Goal: Complete application form: Complete application form

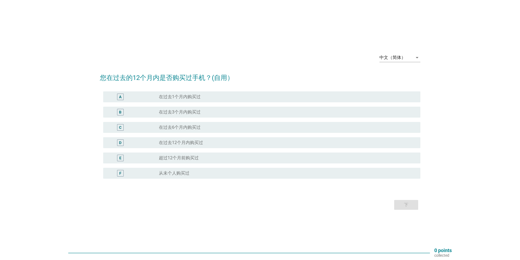
scroll to position [309, 0]
click at [212, 142] on div "radio_button_unchecked 在过去12个月内购买过" at bounding box center [285, 142] width 253 height 5
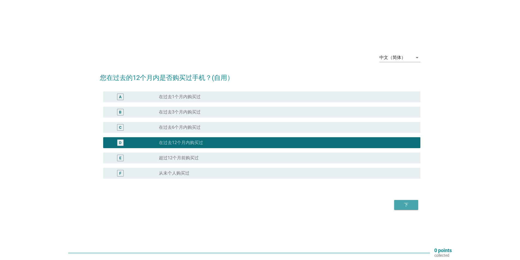
click at [407, 206] on div "下" at bounding box center [406, 205] width 15 height 7
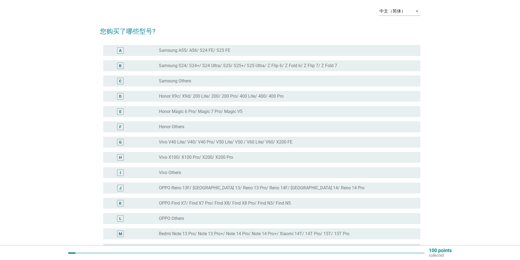
scroll to position [119, 0]
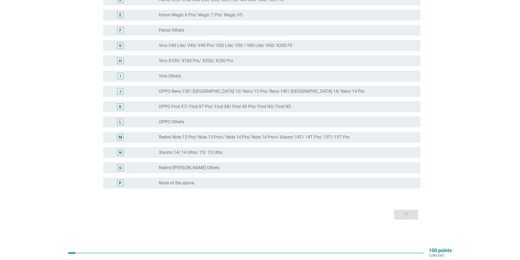
click at [220, 182] on div "radio_button_unchecked None of the above" at bounding box center [285, 183] width 253 height 5
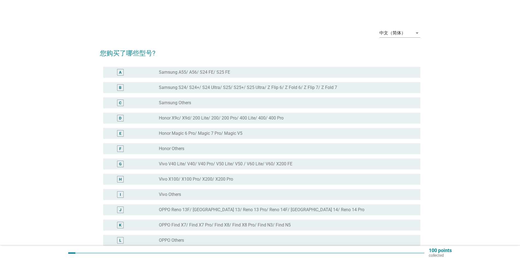
scroll to position [0, 0]
click at [247, 90] on label "Samsung S24/ S24+/ S24 Ultra/ S25/ S25+/ S25 Ultra/ Z Flip 6/ Z Fold 6/ Z Flip …" at bounding box center [248, 87] width 178 height 5
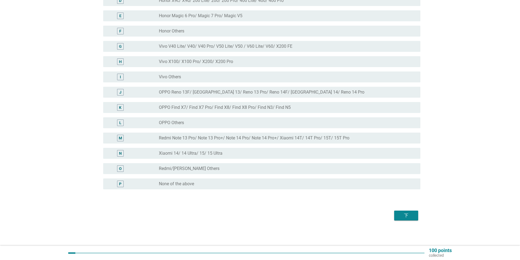
scroll to position [119, 0]
click at [411, 215] on div "下" at bounding box center [406, 215] width 15 height 7
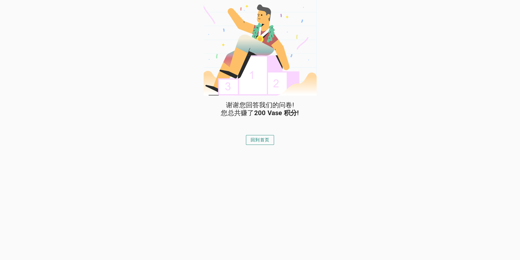
click at [260, 134] on div "回到首页" at bounding box center [260, 140] width 32 height 13
click at [261, 138] on div "回到首页" at bounding box center [260, 140] width 19 height 7
